Goal: Task Accomplishment & Management: Use online tool/utility

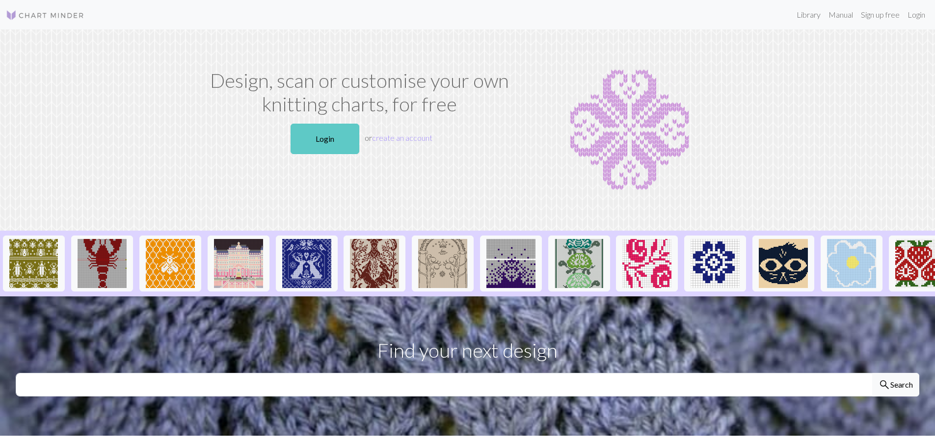
click at [313, 135] on link "Login" at bounding box center [325, 139] width 69 height 30
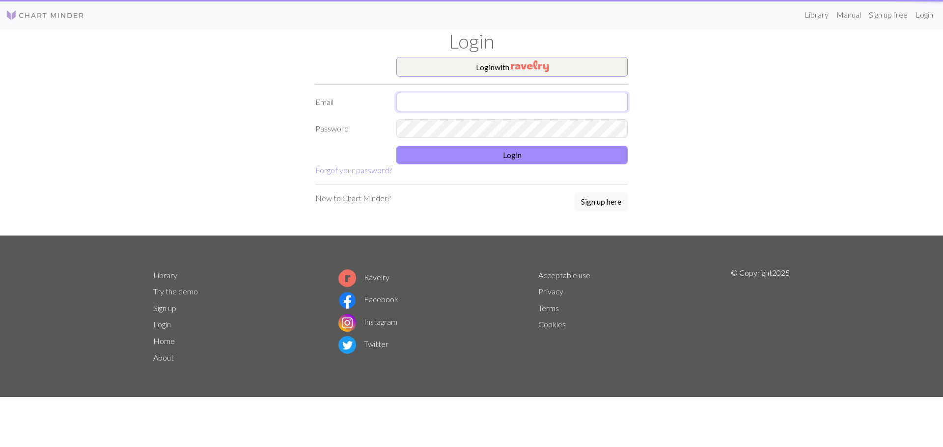
type input "[PERSON_NAME][EMAIL_ADDRESS][PERSON_NAME][DOMAIN_NAME]"
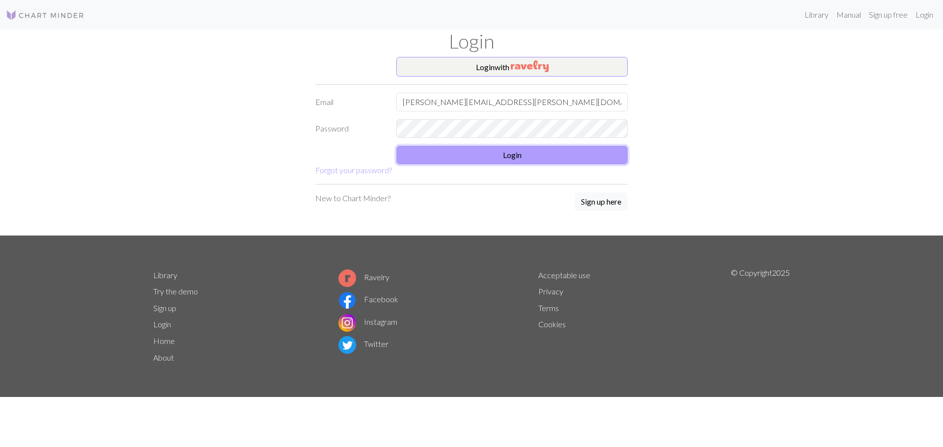
click at [476, 163] on button "Login" at bounding box center [511, 155] width 231 height 19
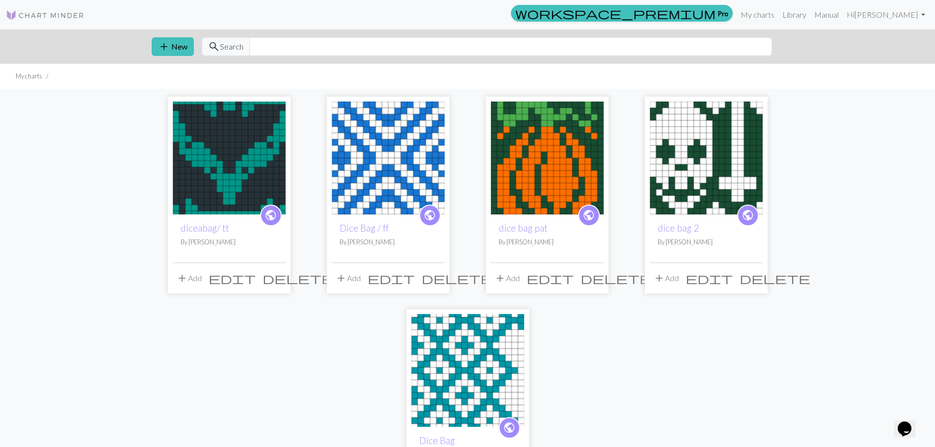
click at [238, 161] on img at bounding box center [229, 158] width 113 height 113
click at [543, 168] on img at bounding box center [547, 158] width 113 height 113
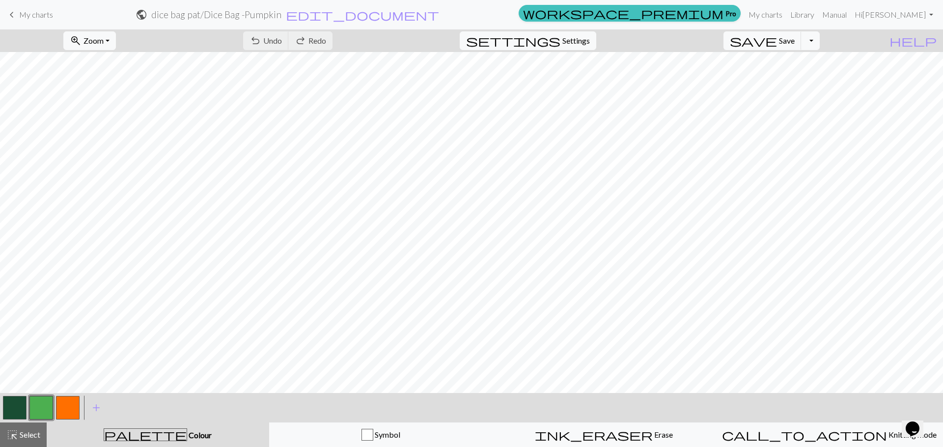
click at [24, 14] on span "My charts" at bounding box center [36, 14] width 34 height 9
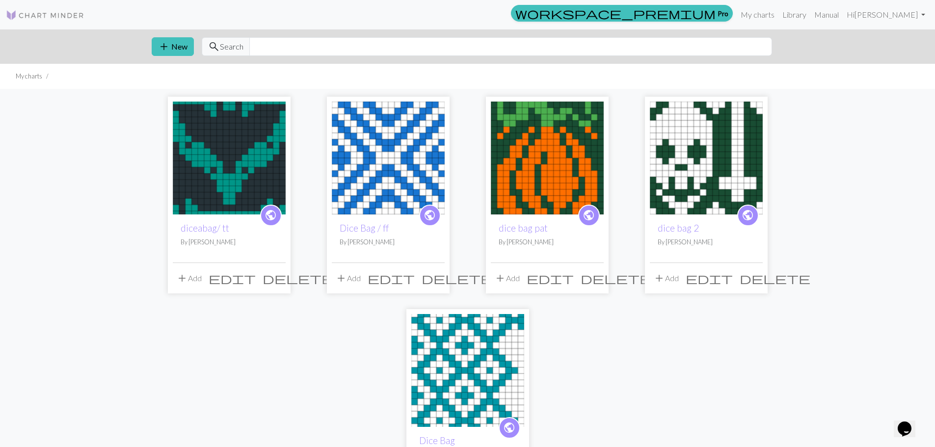
click at [252, 153] on img at bounding box center [229, 158] width 113 height 113
